Goal: Find contact information: Find contact information

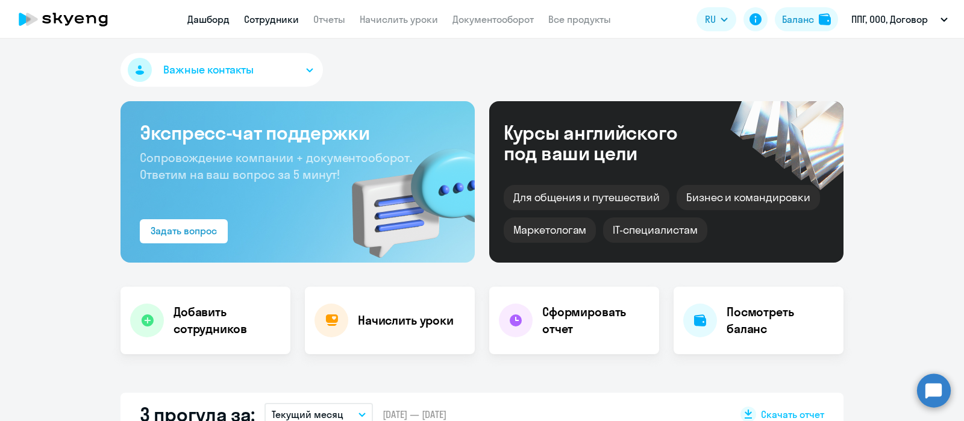
click at [268, 20] on link "Сотрудники" at bounding box center [271, 19] width 55 height 12
select select "30"
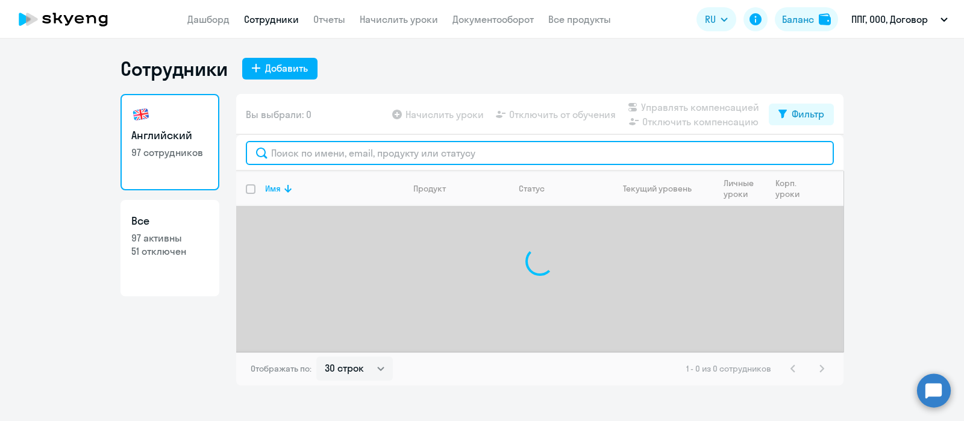
click at [370, 159] on input "text" at bounding box center [540, 153] width 588 height 24
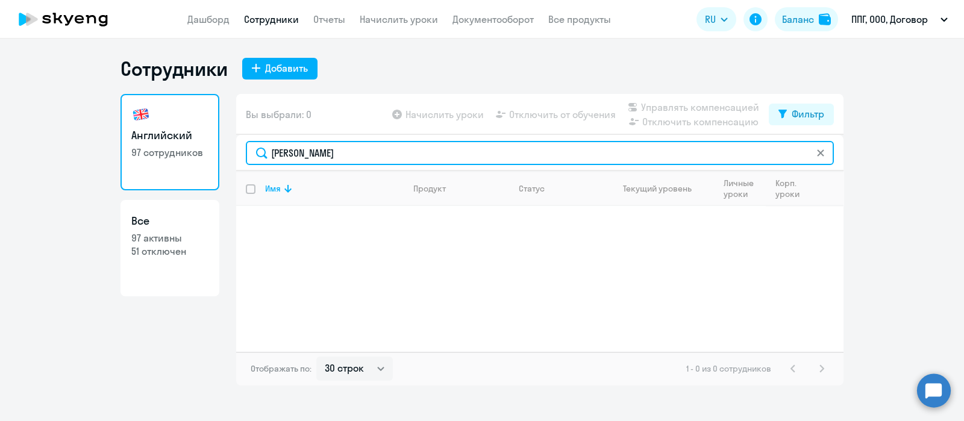
type input "[PERSON_NAME]"
drag, startPoint x: 342, startPoint y: 149, endPoint x: 250, endPoint y: 151, distance: 92.2
click at [250, 151] on input "[PERSON_NAME]" at bounding box center [540, 153] width 588 height 24
click at [335, 159] on input "[PERSON_NAME]" at bounding box center [540, 153] width 588 height 24
drag, startPoint x: 342, startPoint y: 146, endPoint x: 267, endPoint y: 151, distance: 75.5
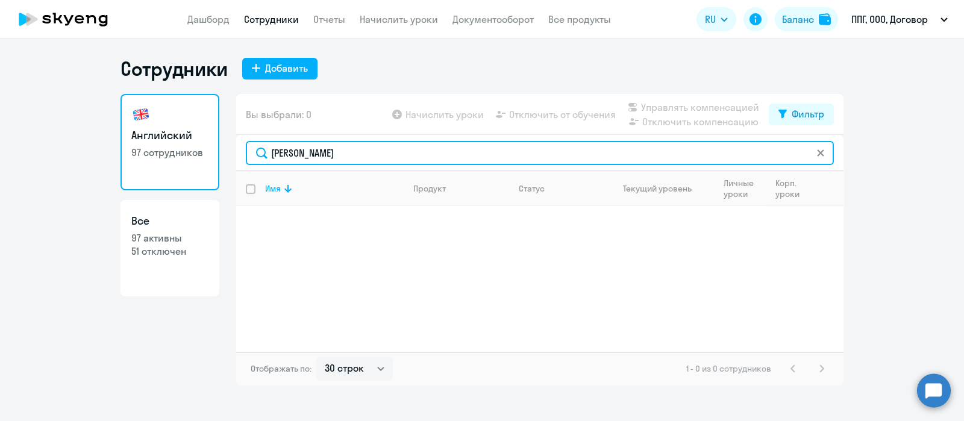
click at [267, 151] on input "[PERSON_NAME]" at bounding box center [540, 153] width 588 height 24
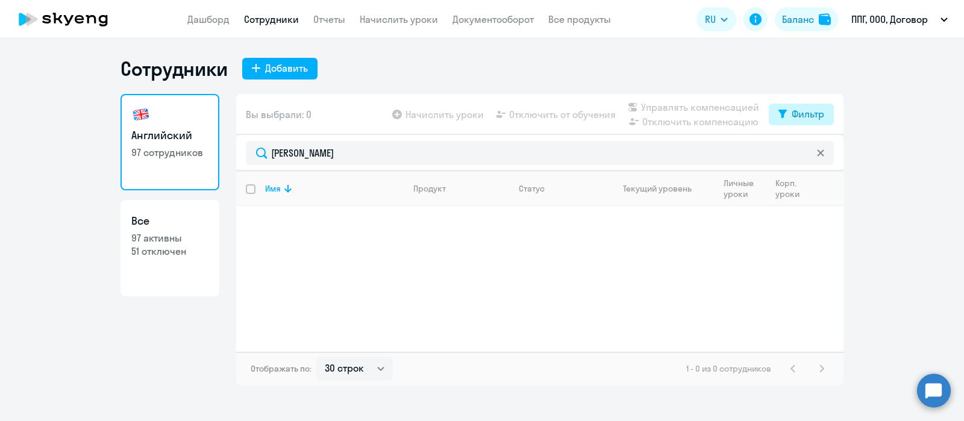
click at [791, 106] on button "Фильтр" at bounding box center [801, 115] width 65 height 22
click at [818, 153] on span at bounding box center [814, 154] width 20 height 12
click at [804, 153] on input "checkbox" at bounding box center [804, 153] width 1 height 1
click at [815, 153] on span at bounding box center [814, 154] width 20 height 12
click at [804, 153] on input "checkbox" at bounding box center [804, 153] width 1 height 1
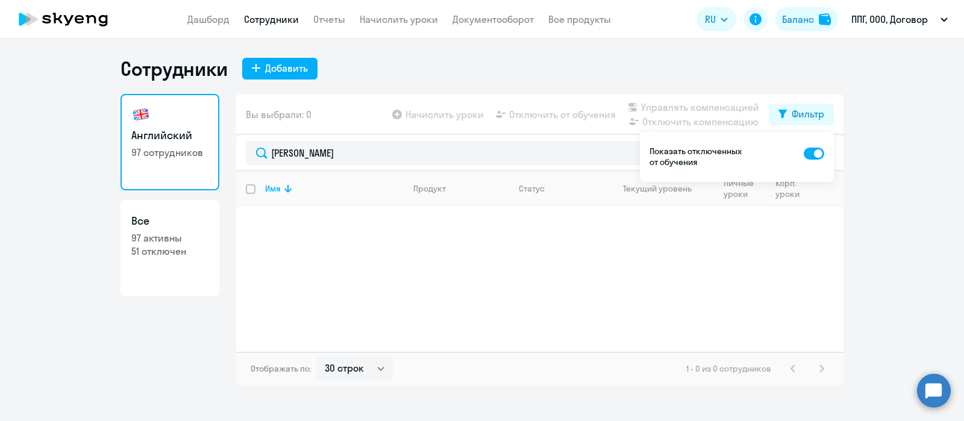
checkbox input "false"
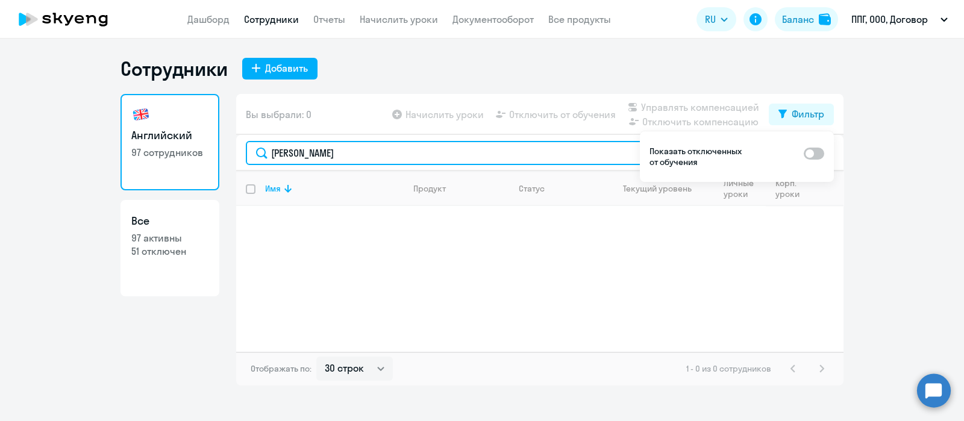
drag, startPoint x: 262, startPoint y: 165, endPoint x: 235, endPoint y: 165, distance: 26.5
click at [236, 165] on div "[PERSON_NAME]" at bounding box center [540, 153] width 608 height 36
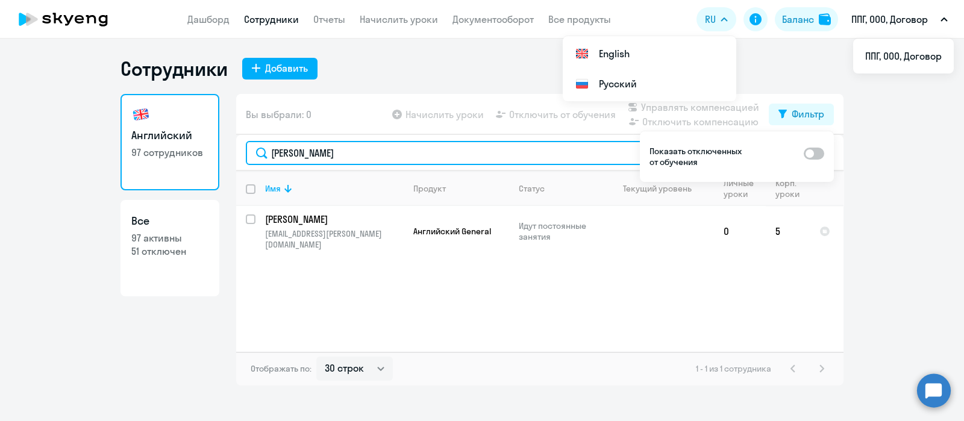
type input "[PERSON_NAME]"
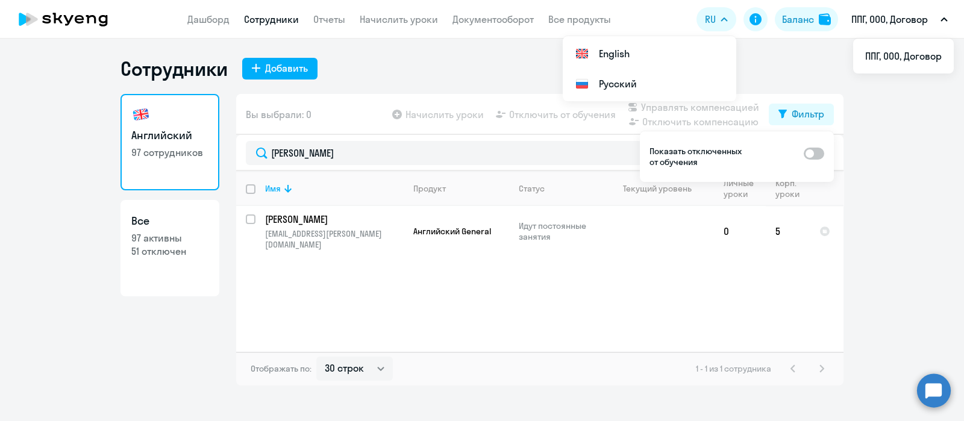
click at [948, 14] on button "ППГ, ООО, Договор" at bounding box center [900, 19] width 109 height 29
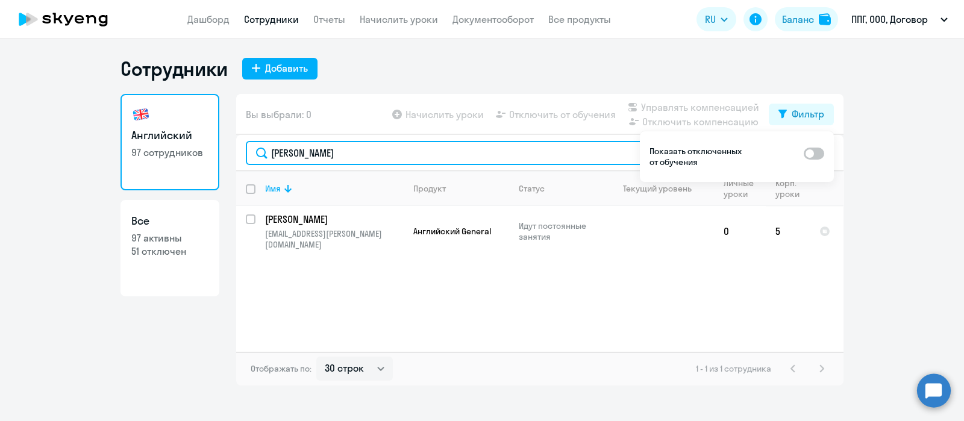
drag, startPoint x: 267, startPoint y: 154, endPoint x: 202, endPoint y: 154, distance: 65.1
click at [226, 154] on div "Английский 97 сотрудников Все 97 активны 51 отключен Вы выбрали: 0 Начислить ур…" at bounding box center [482, 240] width 723 height 292
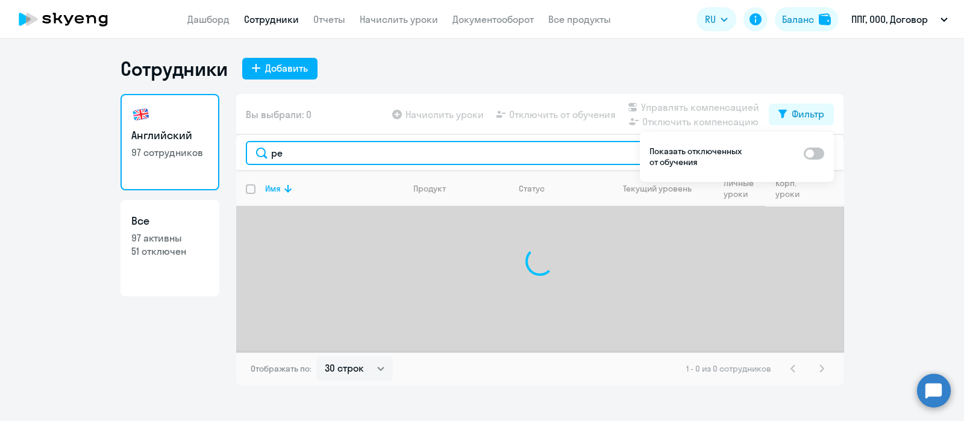
type input "р"
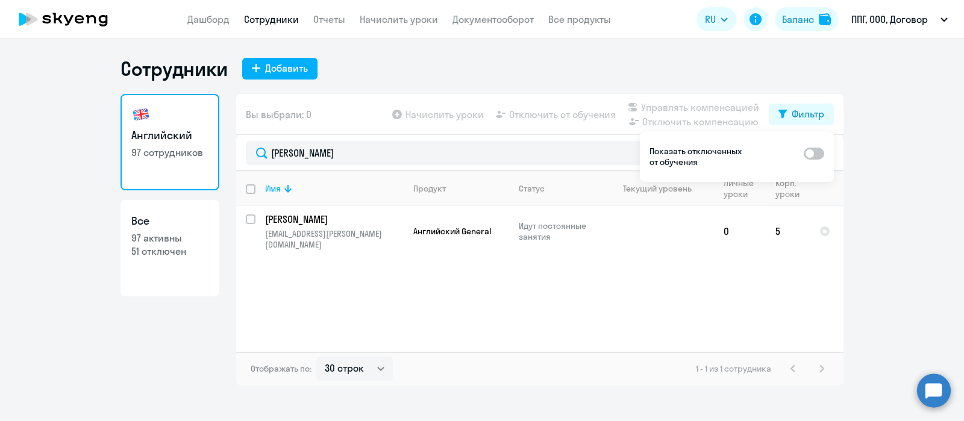
click at [690, 300] on div "Имя Продукт Статус Текущий уровень Личные уроки Корп. уроки [PERSON_NAME] [PERS…" at bounding box center [540, 261] width 608 height 181
click at [903, 225] on ng-component "Сотрудники Добавить Английский 97 сотрудников Все 97 активны 51 отключен Вы выб…" at bounding box center [482, 221] width 964 height 329
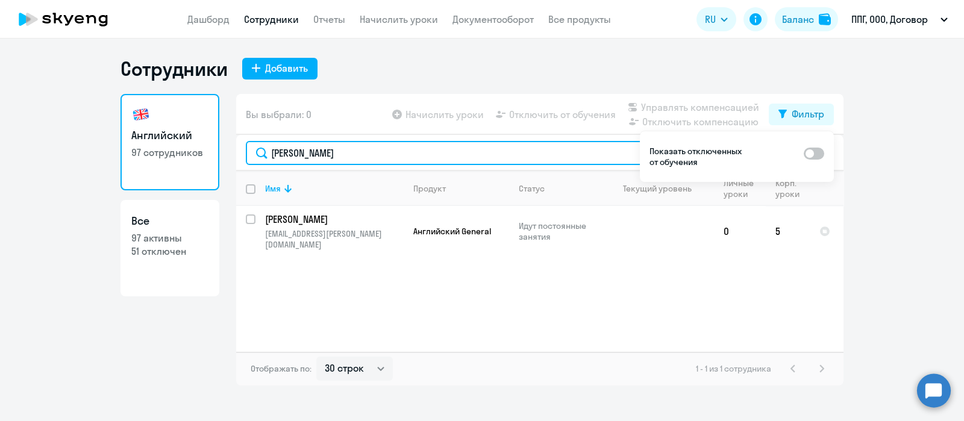
drag, startPoint x: 310, startPoint y: 154, endPoint x: 239, endPoint y: 148, distance: 71.4
click at [239, 148] on div "[PERSON_NAME]" at bounding box center [540, 153] width 608 height 36
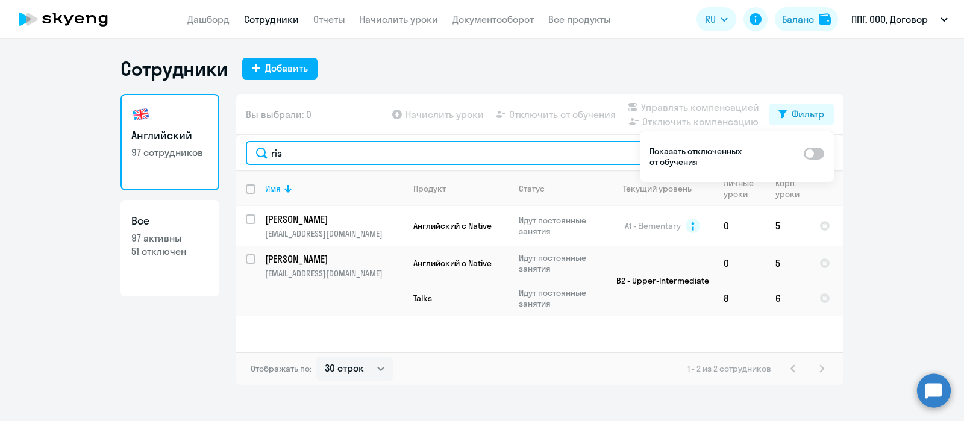
type input "ris"
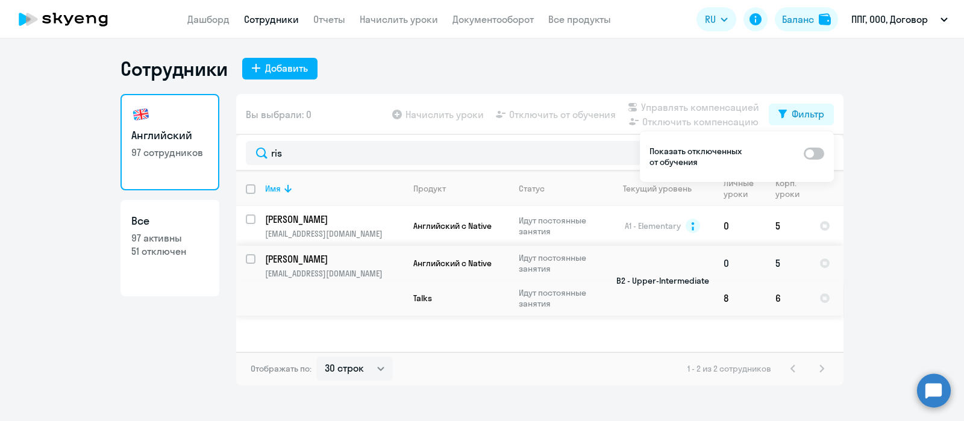
click at [292, 260] on p "[PERSON_NAME]" at bounding box center [333, 259] width 136 height 13
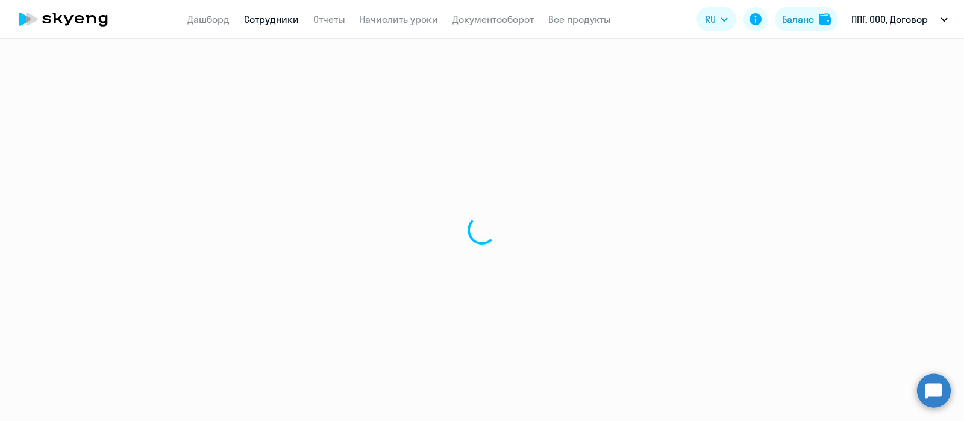
select select "english"
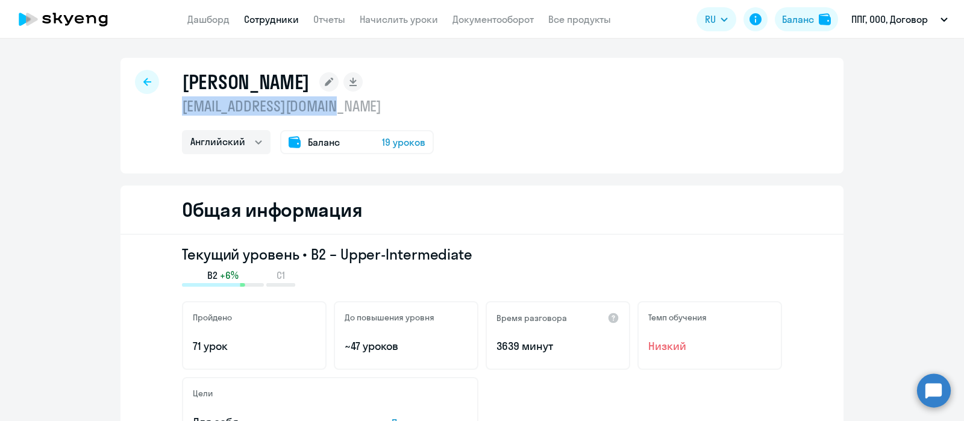
drag, startPoint x: 343, startPoint y: 105, endPoint x: 172, endPoint y: 106, distance: 171.2
click at [172, 106] on div "[PERSON_NAME] [EMAIL_ADDRESS][DOMAIN_NAME] Английский Баланс 19 уроков" at bounding box center [482, 116] width 723 height 116
copy p "[EMAIL_ADDRESS][DOMAIN_NAME]"
